Goal: Communication & Community: Share content

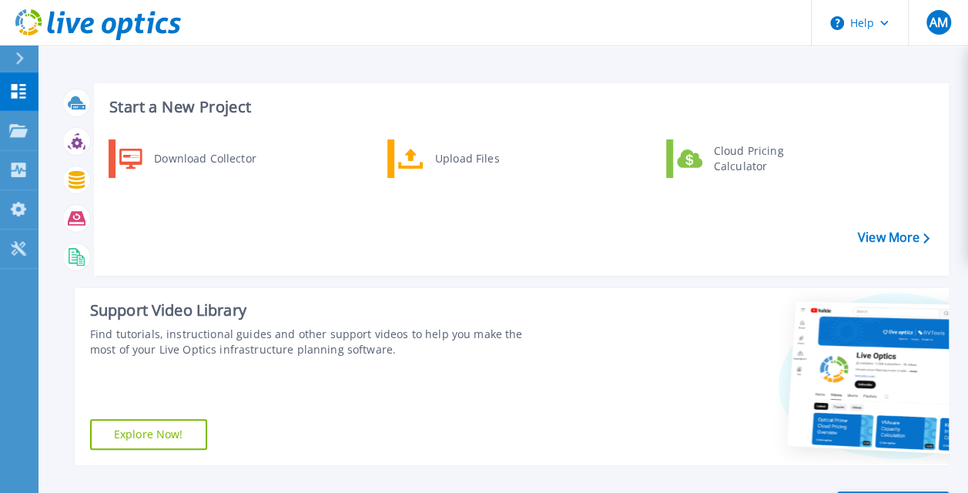
click at [16, 53] on icon at bounding box center [19, 58] width 8 height 12
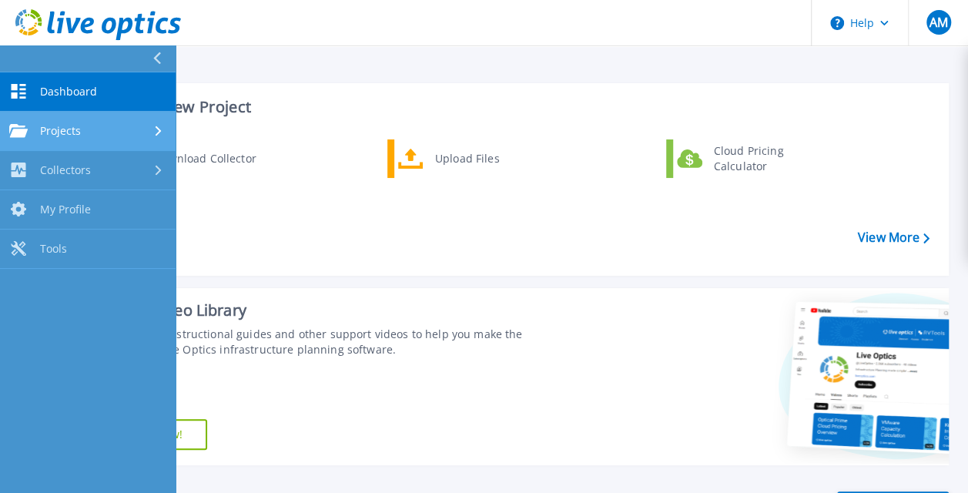
click at [121, 117] on link "Projects Projects" at bounding box center [88, 131] width 176 height 39
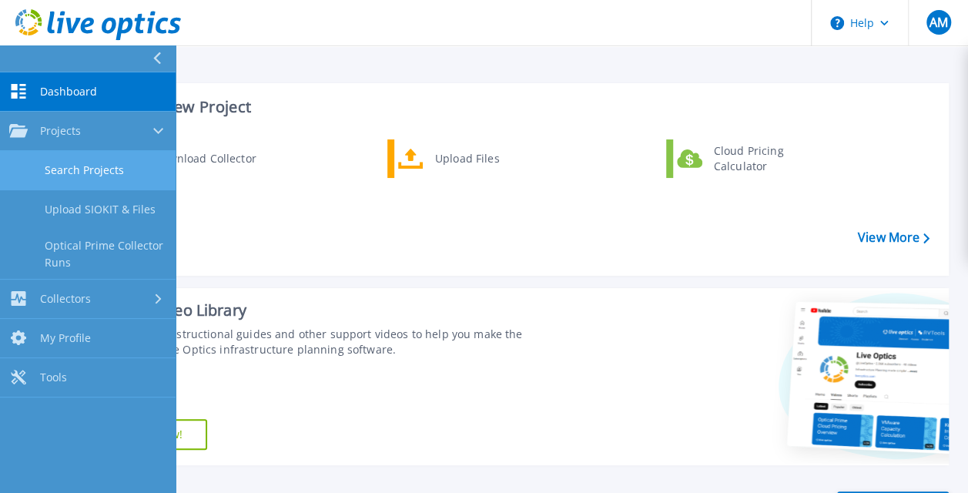
click at [98, 163] on link "Search Projects" at bounding box center [88, 170] width 176 height 39
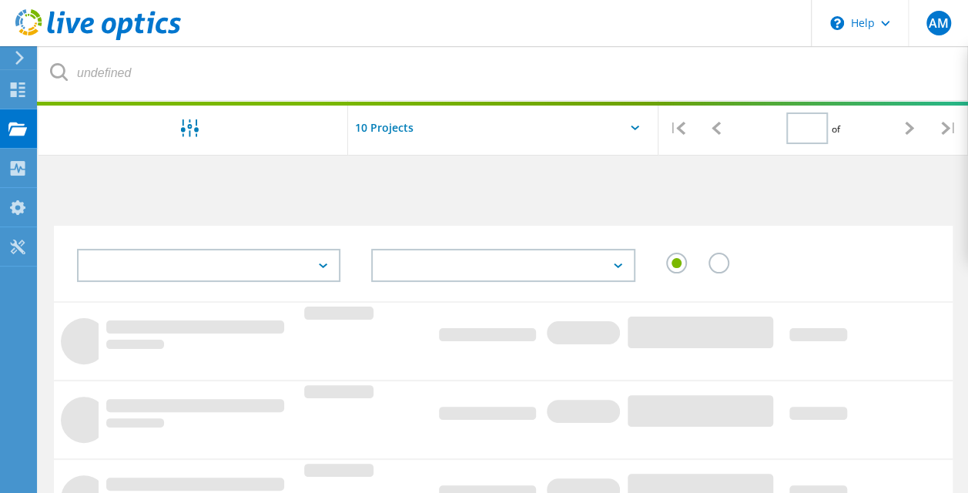
type input "1"
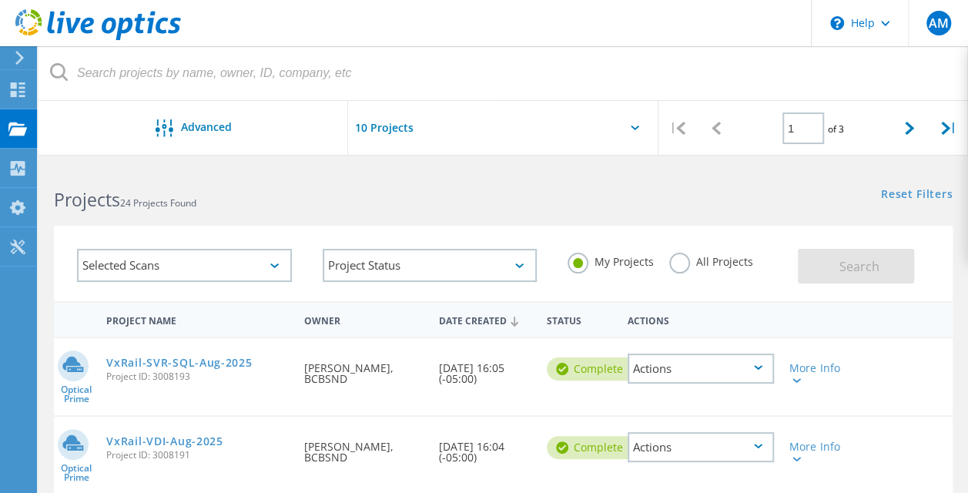
click at [763, 367] on div "Actions" at bounding box center [701, 368] width 146 height 30
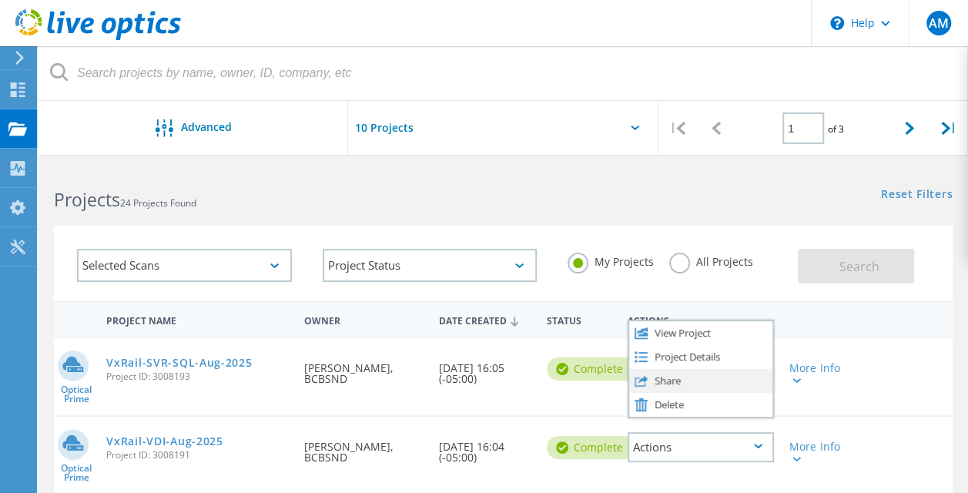
click at [674, 382] on div "Share" at bounding box center [700, 381] width 143 height 24
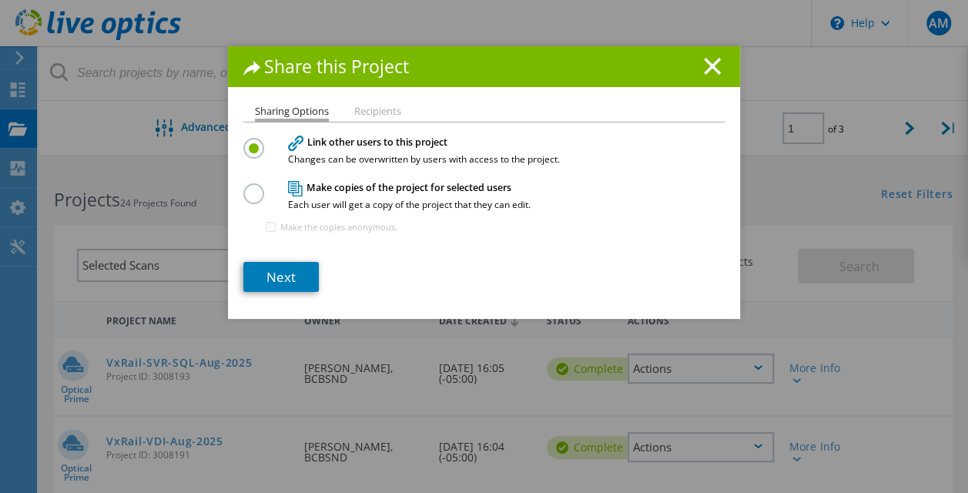
click at [249, 187] on label at bounding box center [256, 185] width 27 height 4
click at [0, 0] on input "radio" at bounding box center [0, 0] width 0 height 0
click at [270, 270] on link "Next" at bounding box center [280, 277] width 75 height 30
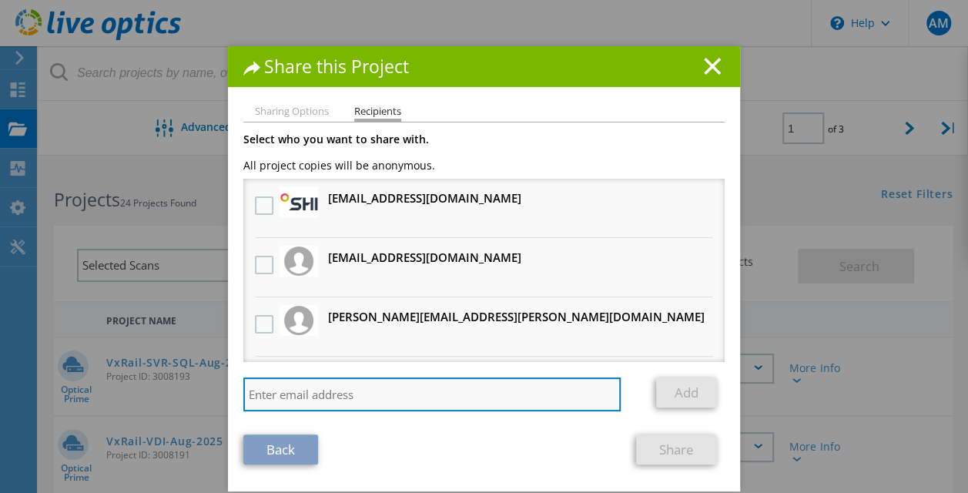
click at [306, 395] on input "search" at bounding box center [431, 394] width 377 height 34
paste input "sean.collier@dell.com"
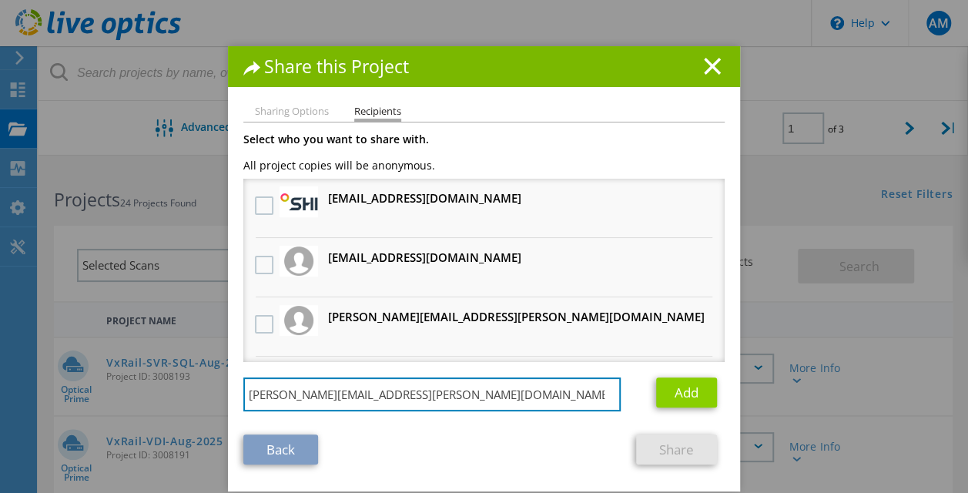
type input "sean.collier@dell.com"
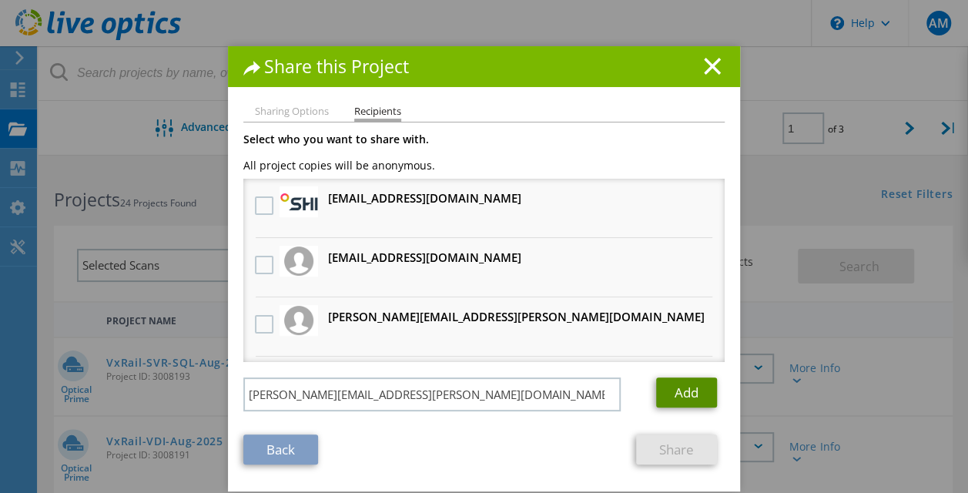
click at [670, 397] on link "Add" at bounding box center [686, 392] width 61 height 30
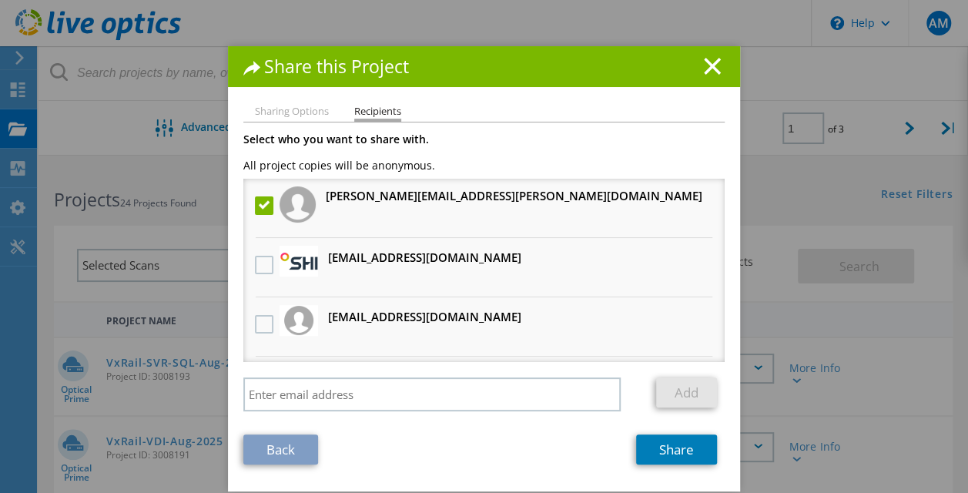
click at [255, 203] on label at bounding box center [266, 205] width 22 height 18
click at [0, 0] on input "checkbox" at bounding box center [0, 0] width 0 height 0
click at [255, 203] on label at bounding box center [266, 205] width 22 height 18
click at [0, 0] on input "checkbox" at bounding box center [0, 0] width 0 height 0
click at [657, 447] on link "Share" at bounding box center [676, 449] width 81 height 30
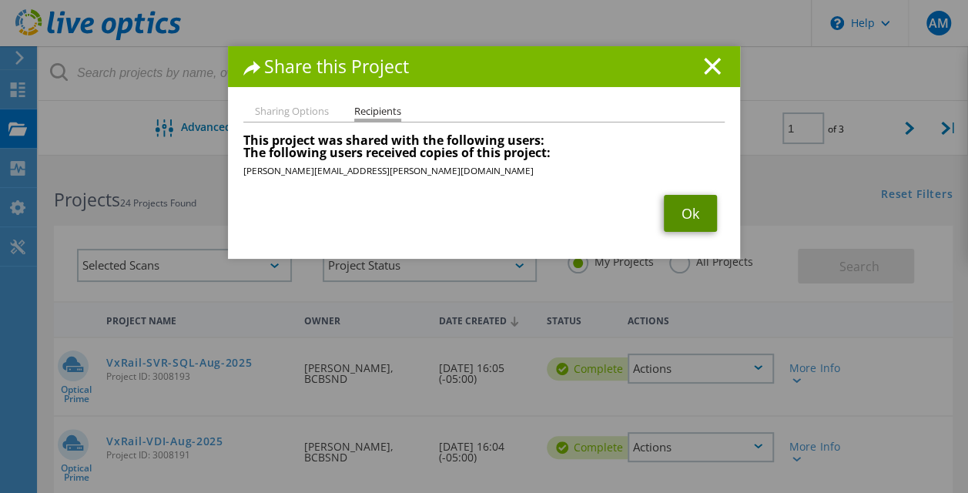
click at [693, 206] on link "Ok" at bounding box center [690, 213] width 53 height 37
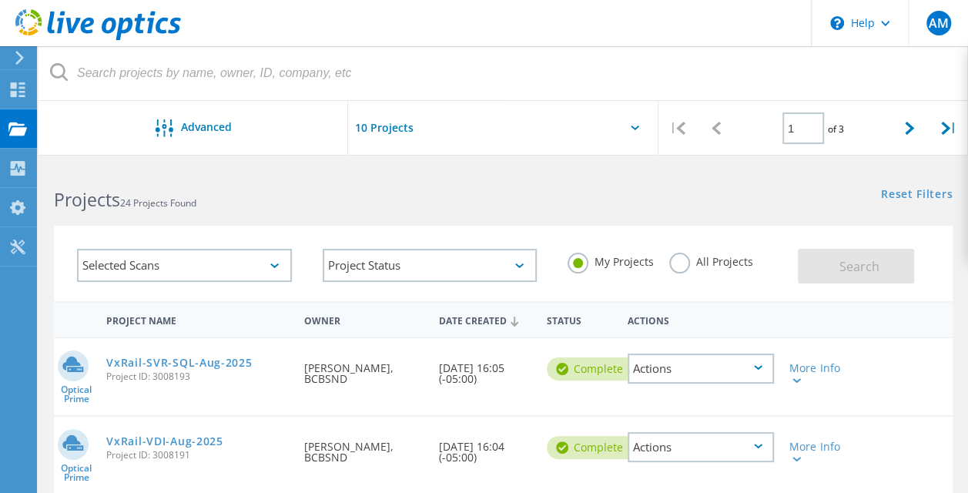
click at [742, 445] on div "Actions" at bounding box center [701, 447] width 146 height 30
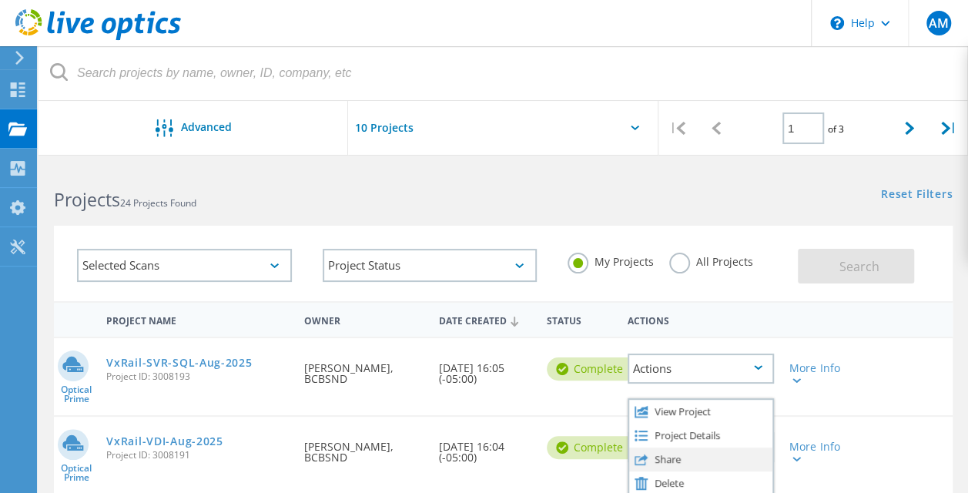
click at [669, 457] on div "Share" at bounding box center [700, 459] width 143 height 24
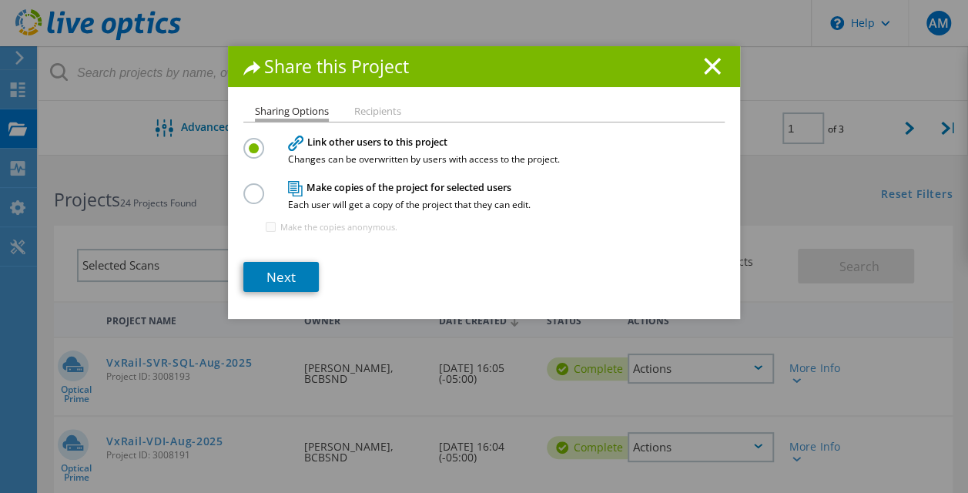
click at [248, 187] on label at bounding box center [256, 185] width 27 height 4
click at [0, 0] on input "radio" at bounding box center [0, 0] width 0 height 0
click at [279, 272] on link "Next" at bounding box center [280, 277] width 75 height 30
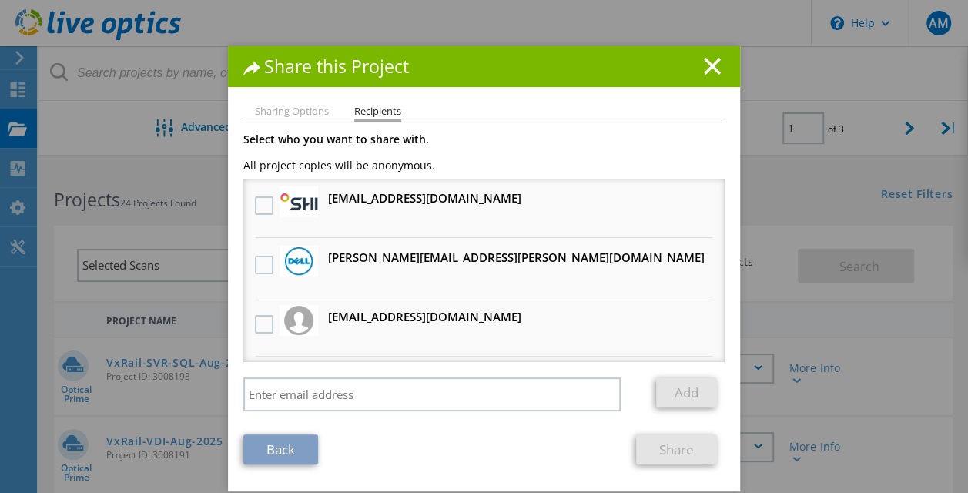
click at [257, 254] on div at bounding box center [264, 265] width 26 height 32
click at [257, 264] on label at bounding box center [266, 265] width 22 height 18
click at [0, 0] on input "checkbox" at bounding box center [0, 0] width 0 height 0
click at [671, 444] on link "Share" at bounding box center [676, 449] width 81 height 30
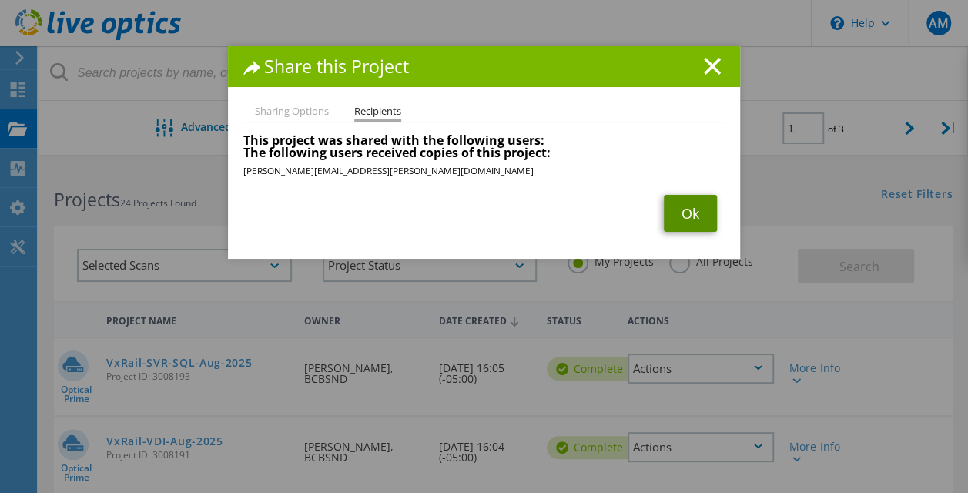
click at [684, 204] on link "Ok" at bounding box center [690, 213] width 53 height 37
